Goal: Task Accomplishment & Management: Complete application form

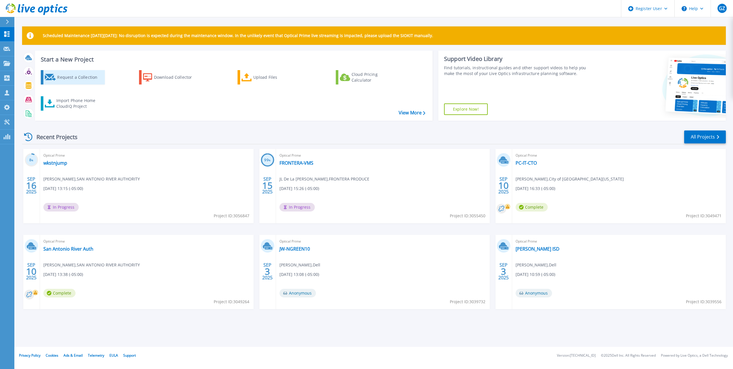
click at [93, 76] on div "Request a Collection" at bounding box center [80, 76] width 46 height 11
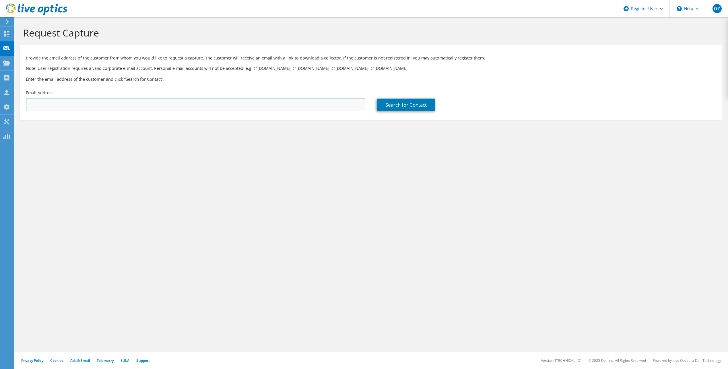
click at [89, 107] on input "text" at bounding box center [196, 104] width 340 height 13
paste input "[EMAIL_ADDRESS][PERSON_NAME][DOMAIN_NAME]"
type input "jhusvar@sara-tx.org"
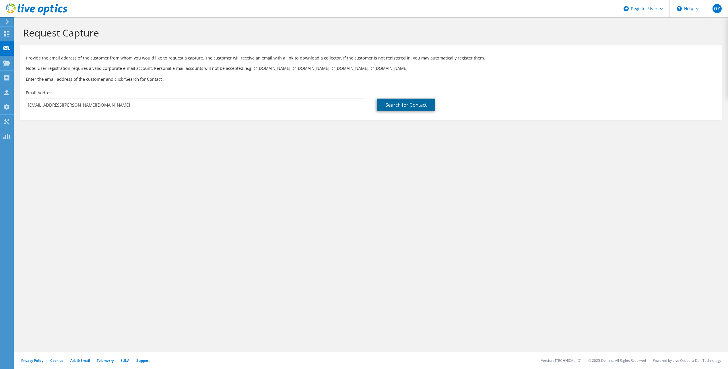
click at [391, 103] on link "Search for Contact" at bounding box center [406, 104] width 59 height 13
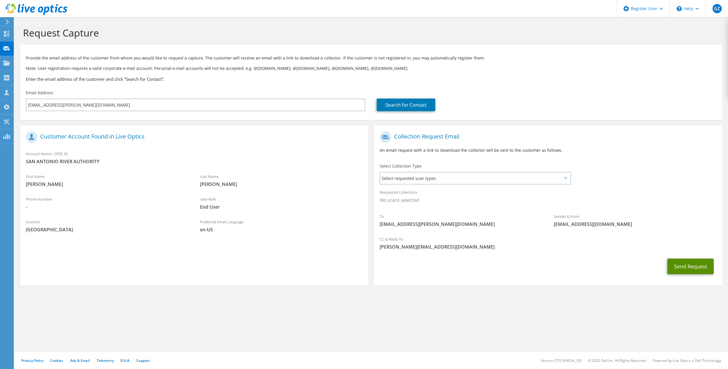
click at [701, 269] on button "Send Request" at bounding box center [691, 266] width 46 height 16
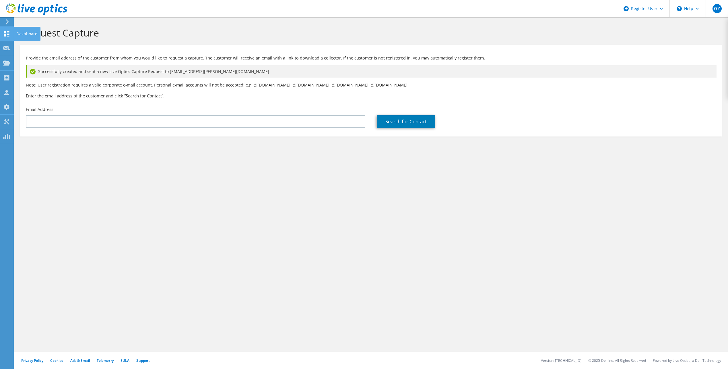
drag, startPoint x: 4, startPoint y: 35, endPoint x: 7, endPoint y: 36, distance: 2.9
click at [4, 35] on use at bounding box center [6, 33] width 5 height 5
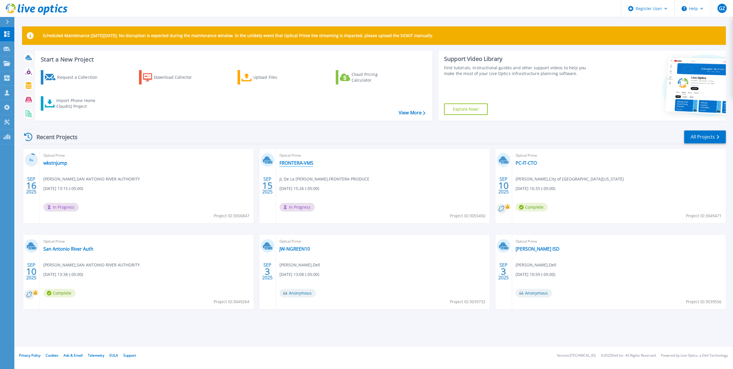
click at [307, 164] on link "FRONTERA-VMS" at bounding box center [296, 163] width 34 height 6
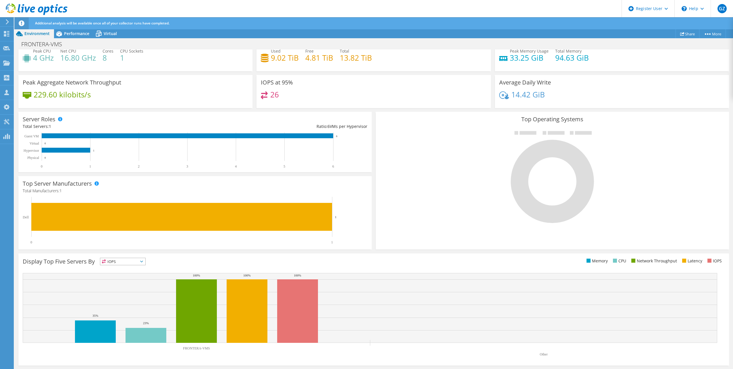
scroll to position [64, 0]
